Goal: Navigation & Orientation: Find specific page/section

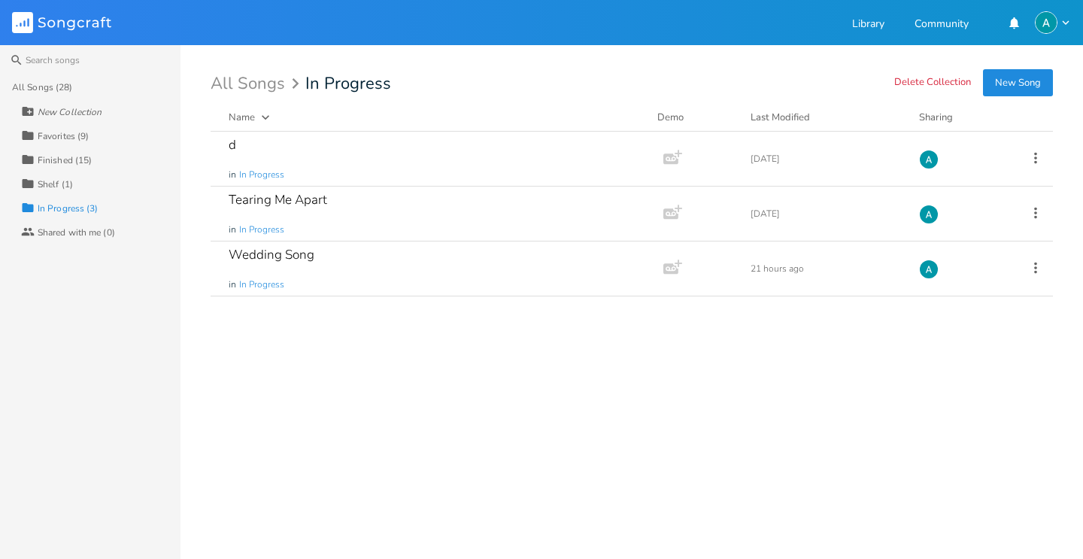
click at [96, 125] on div "Collection Favorites (9)" at bounding box center [101, 135] width 160 height 24
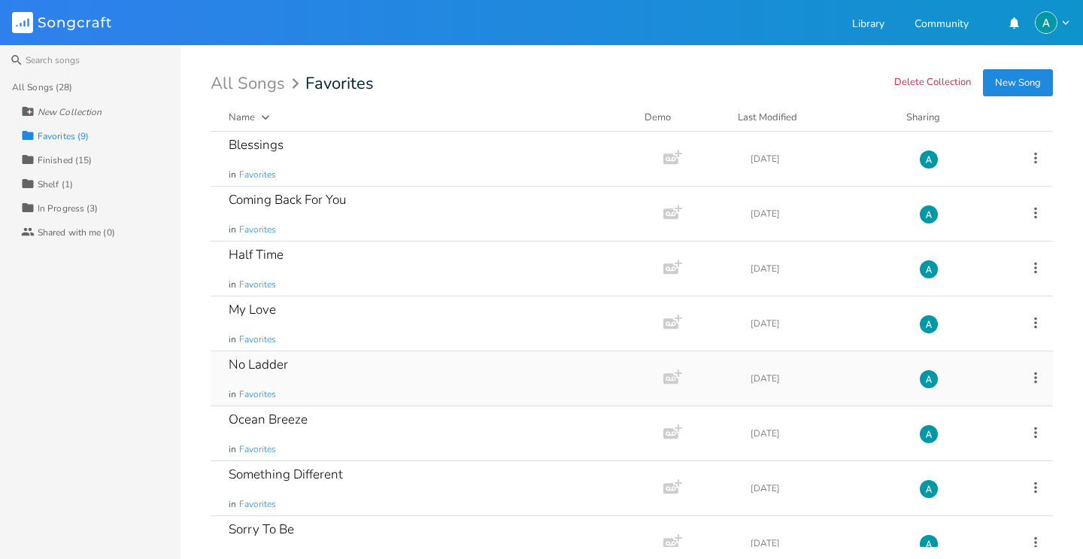
click at [418, 357] on div "No Ladder in Favorites" at bounding box center [434, 378] width 411 height 54
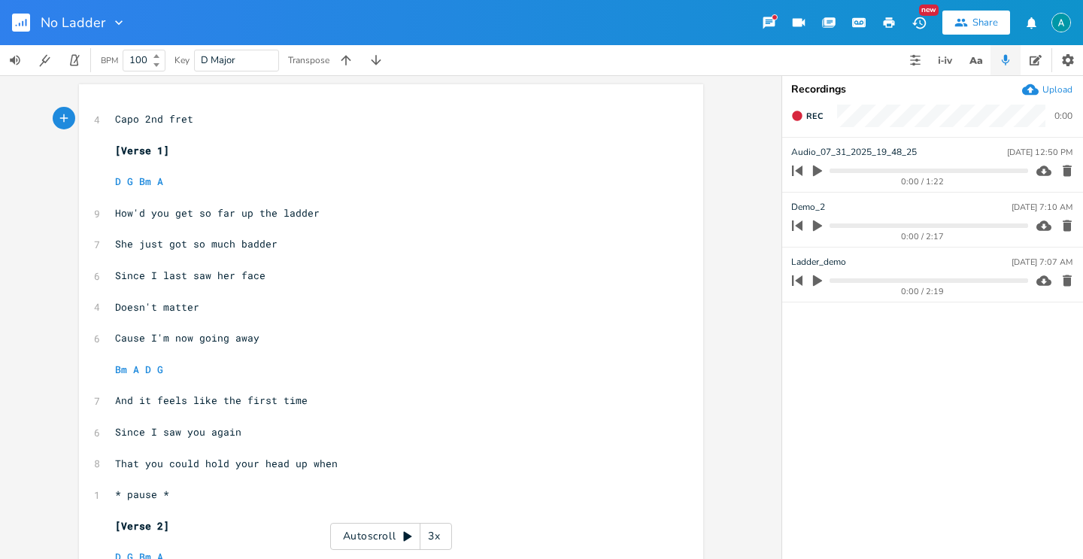
click at [369, 536] on div "Autoscroll 3x" at bounding box center [391, 536] width 122 height 27
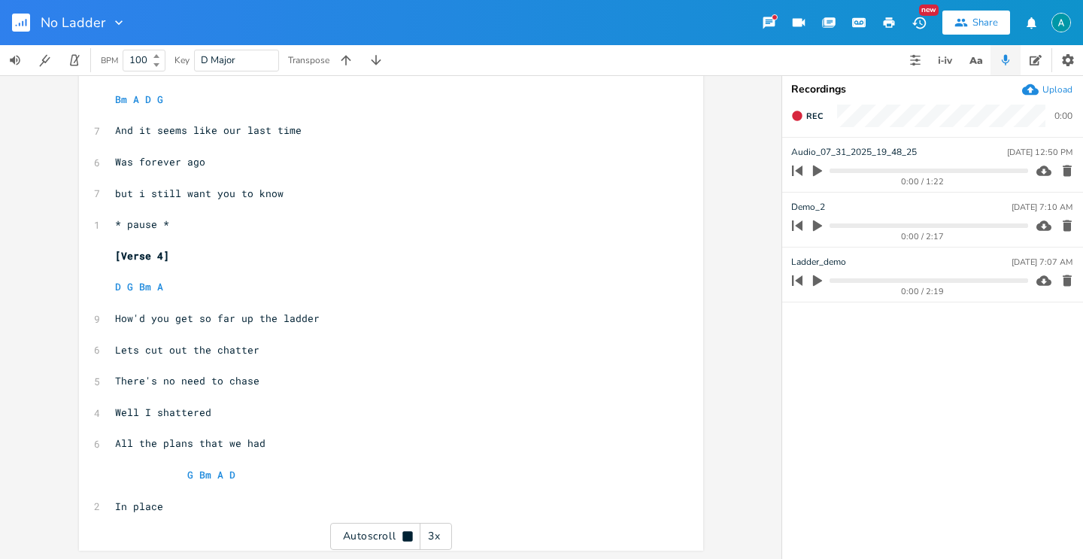
scroll to position [1116, 0]
click at [395, 534] on div "Autoscroll 3x" at bounding box center [391, 536] width 122 height 27
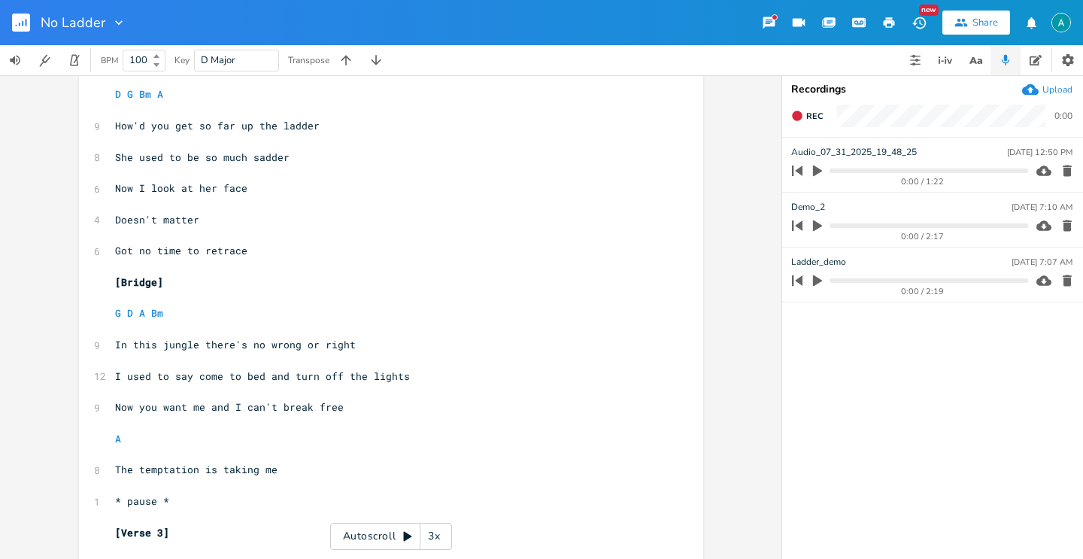
scroll to position [0, 0]
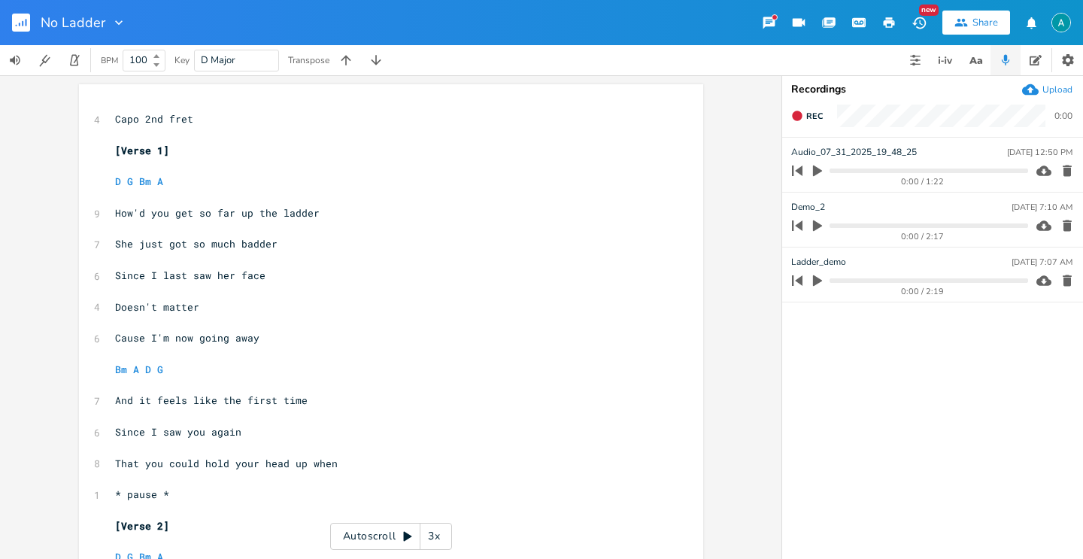
click at [364, 530] on div "Autoscroll 3x" at bounding box center [391, 536] width 122 height 27
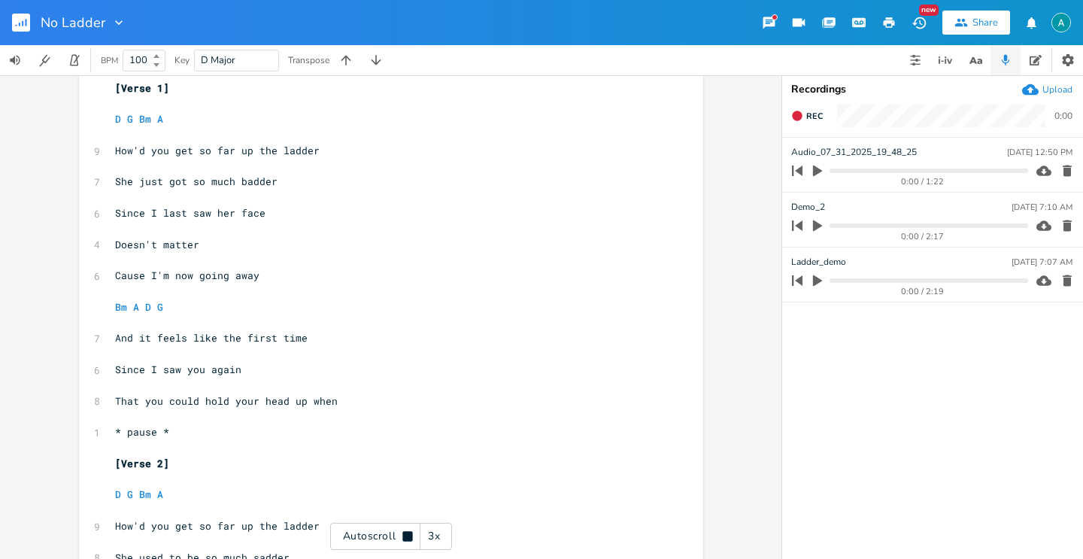
click at [439, 537] on div "3x" at bounding box center [434, 536] width 27 height 27
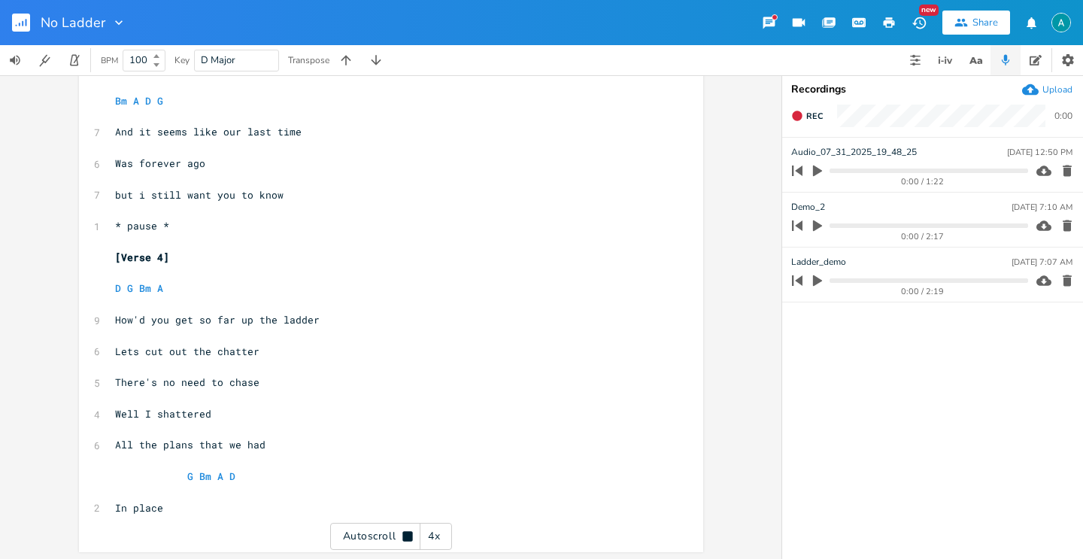
scroll to position [1116, 0]
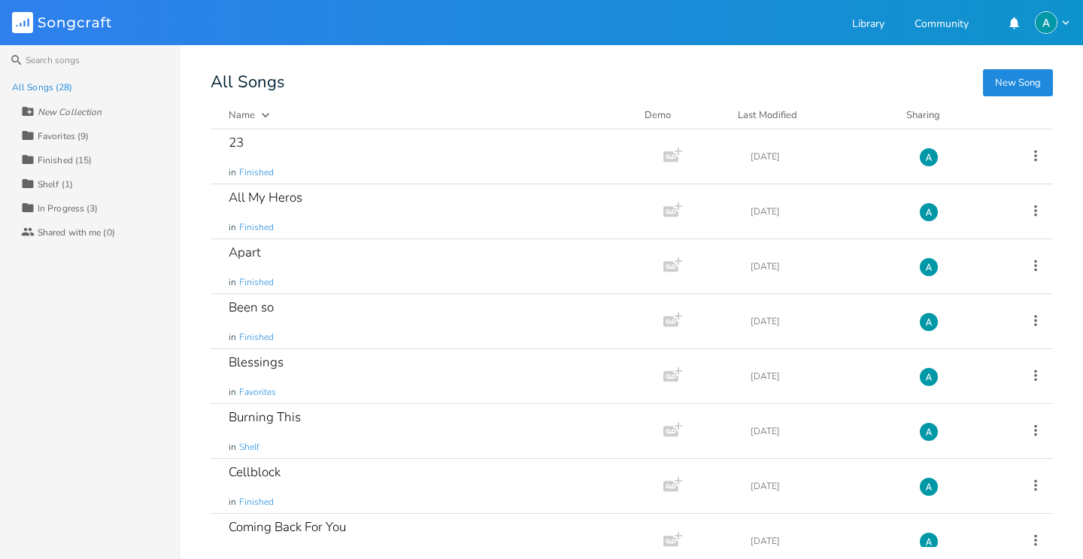
click at [101, 205] on div "Collection In Progress (3)" at bounding box center [101, 208] width 160 height 24
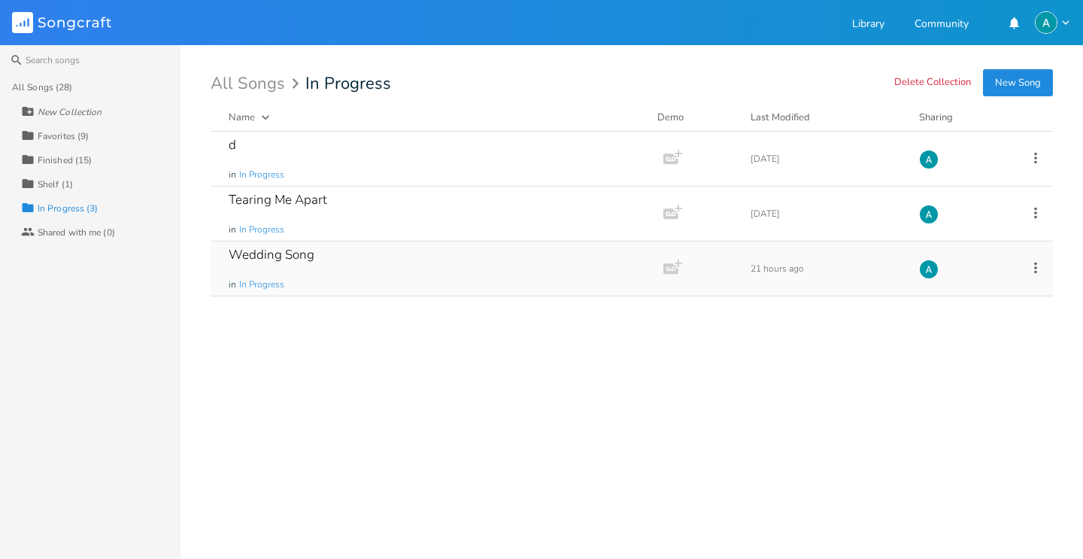
click at [344, 271] on div "Wedding Song in In Progress" at bounding box center [434, 269] width 411 height 54
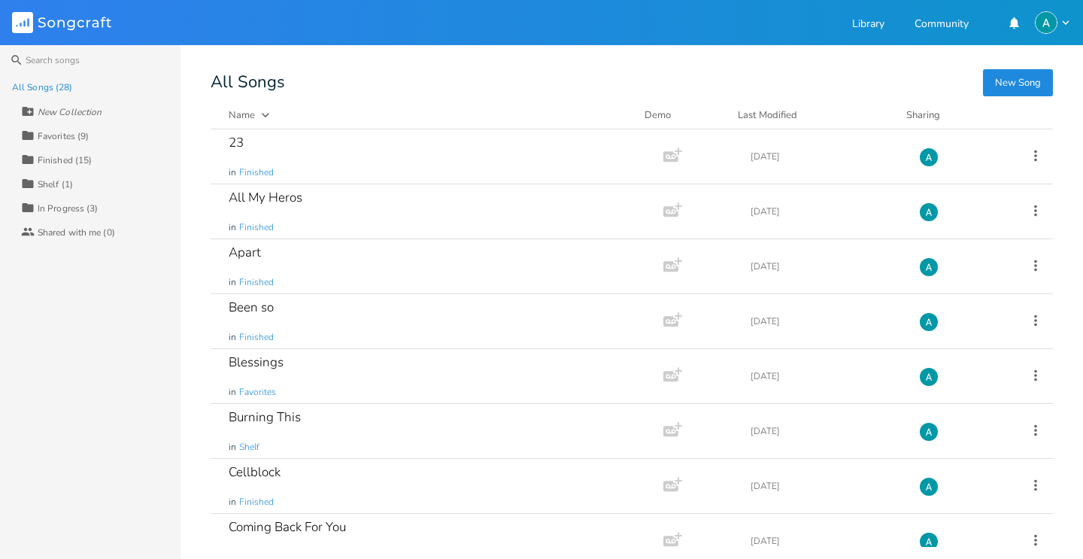
click at [87, 135] on div "Favorites (9)" at bounding box center [63, 136] width 51 height 9
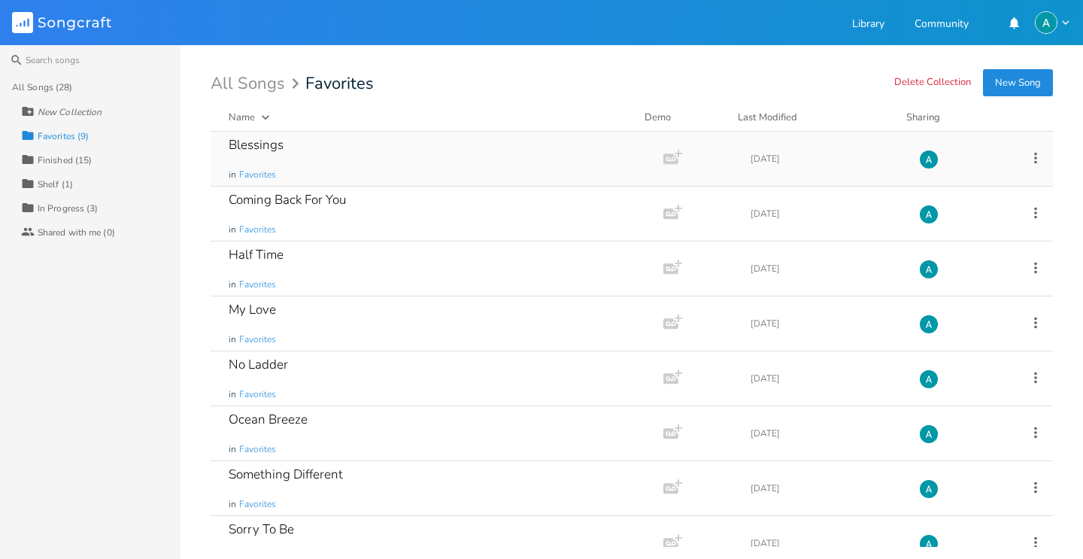
click at [338, 176] on div "Blessings in Favorites" at bounding box center [434, 159] width 411 height 54
